Goal: Navigation & Orientation: Find specific page/section

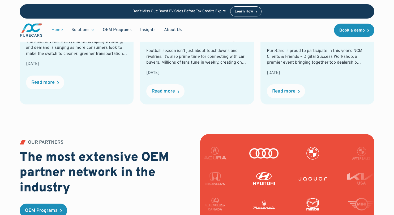
scroll to position [1594, 0]
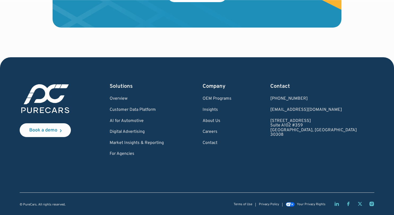
click at [198, 176] on div "Book a demo Solutions Overview Customer Data Platform AI for Automotive Digital…" at bounding box center [197, 145] width 355 height 124
click at [228, 174] on div "Book a demo Solutions Overview Customer Data Platform AI for Automotive Digital…" at bounding box center [197, 145] width 355 height 124
click at [230, 132] on link "Careers" at bounding box center [216, 132] width 29 height 5
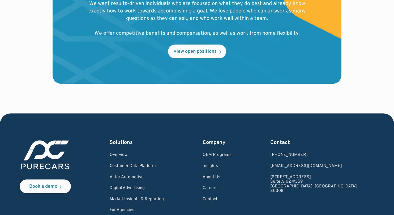
scroll to position [660, 0]
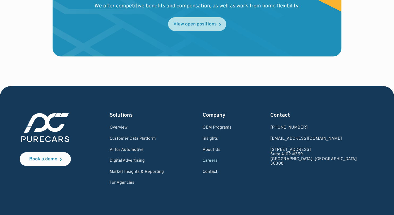
click at [193, 22] on div "View open positions" at bounding box center [194, 24] width 43 height 5
